Goal: Task Accomplishment & Management: Use online tool/utility

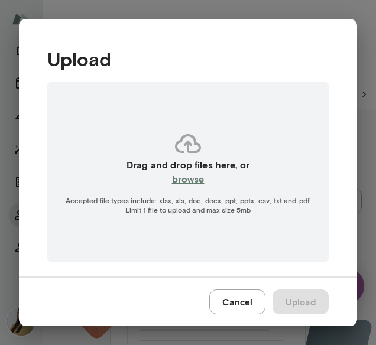
scroll to position [0, 119]
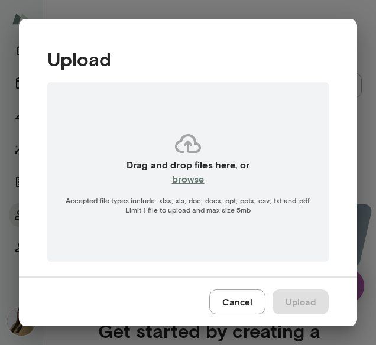
drag, startPoint x: 0, startPoint y: 0, endPoint x: 255, endPoint y: 8, distance: 255.0
click at [255, 8] on div "Upload Drag and drop files here, or browse Accepted file types include: .xlsx, …" at bounding box center [188, 172] width 376 height 345
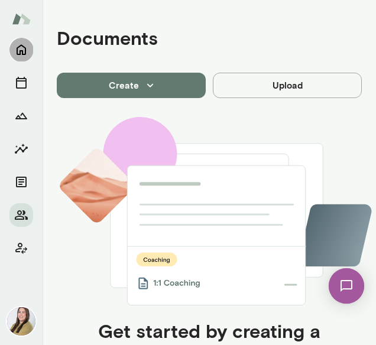
click at [21, 44] on icon "Home" at bounding box center [21, 50] width 14 height 14
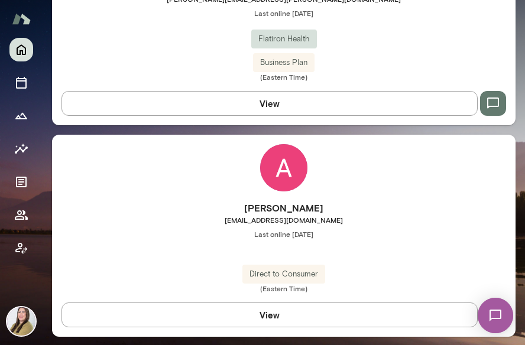
scroll to position [479, 0]
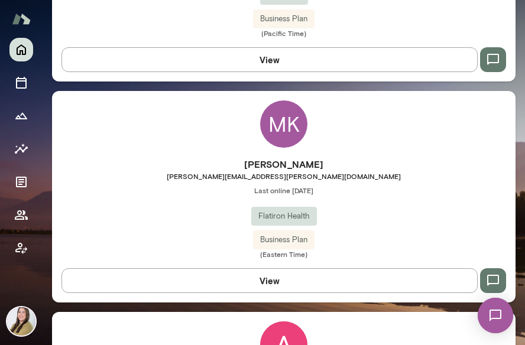
click at [279, 131] on div "MK" at bounding box center [283, 124] width 47 height 47
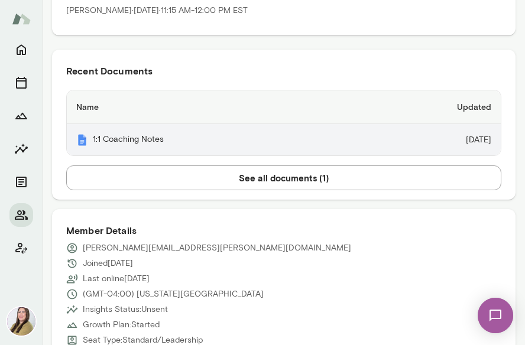
scroll to position [296, 0]
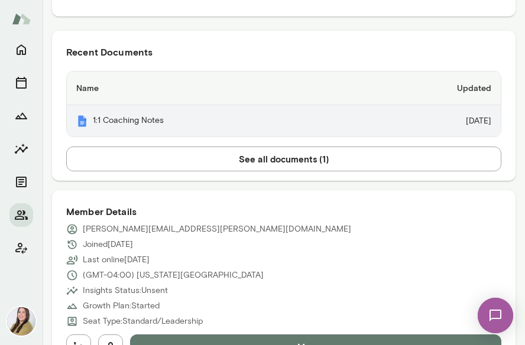
click at [131, 125] on th "1:1 Coaching Notes" at bounding box center [211, 120] width 289 height 31
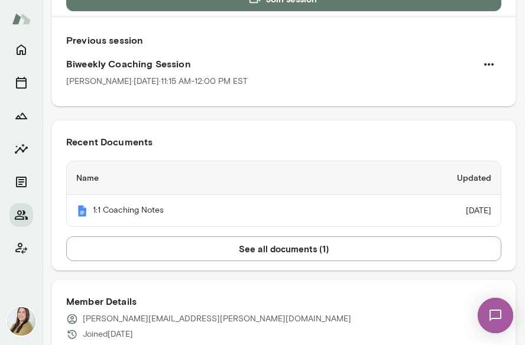
scroll to position [59, 0]
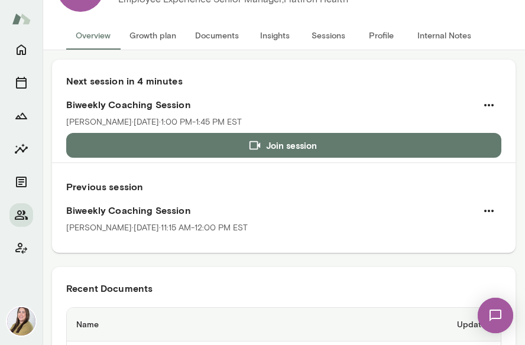
click at [156, 131] on div "Biweekly Coaching Session [PERSON_NAME][DATE] · 1:00 PM-1:45 PM EST" at bounding box center [283, 113] width 435 height 40
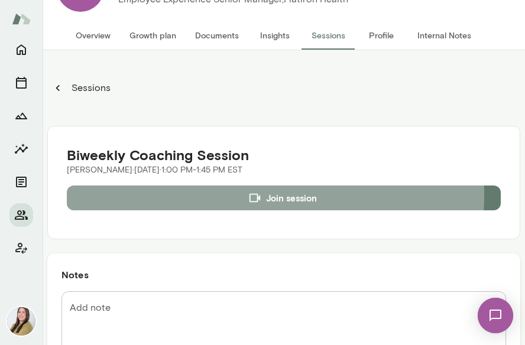
click at [181, 195] on button "Join session" at bounding box center [284, 198] width 434 height 25
